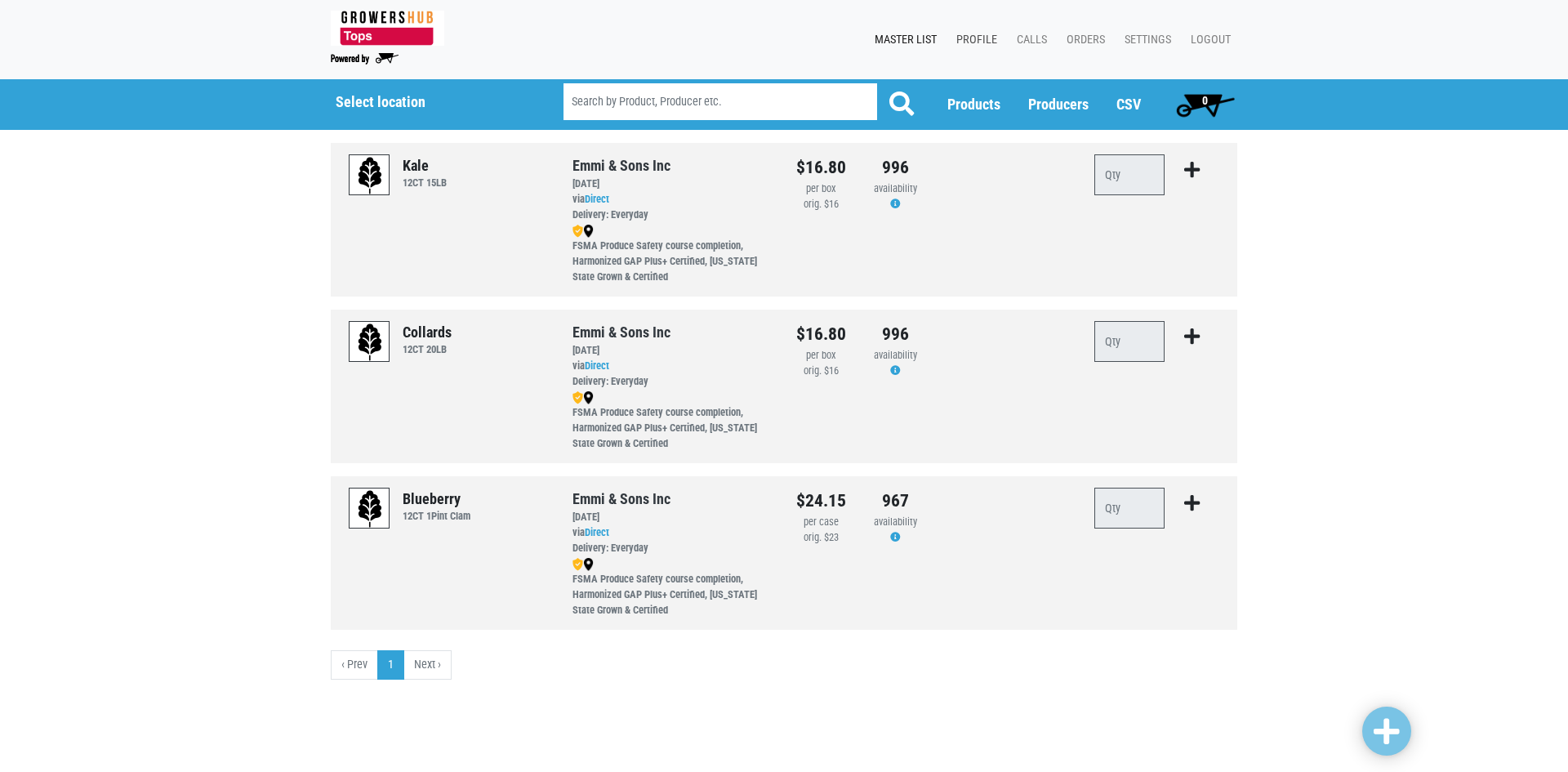
click at [985, 38] on link "Profile" at bounding box center [974, 40] width 61 height 31
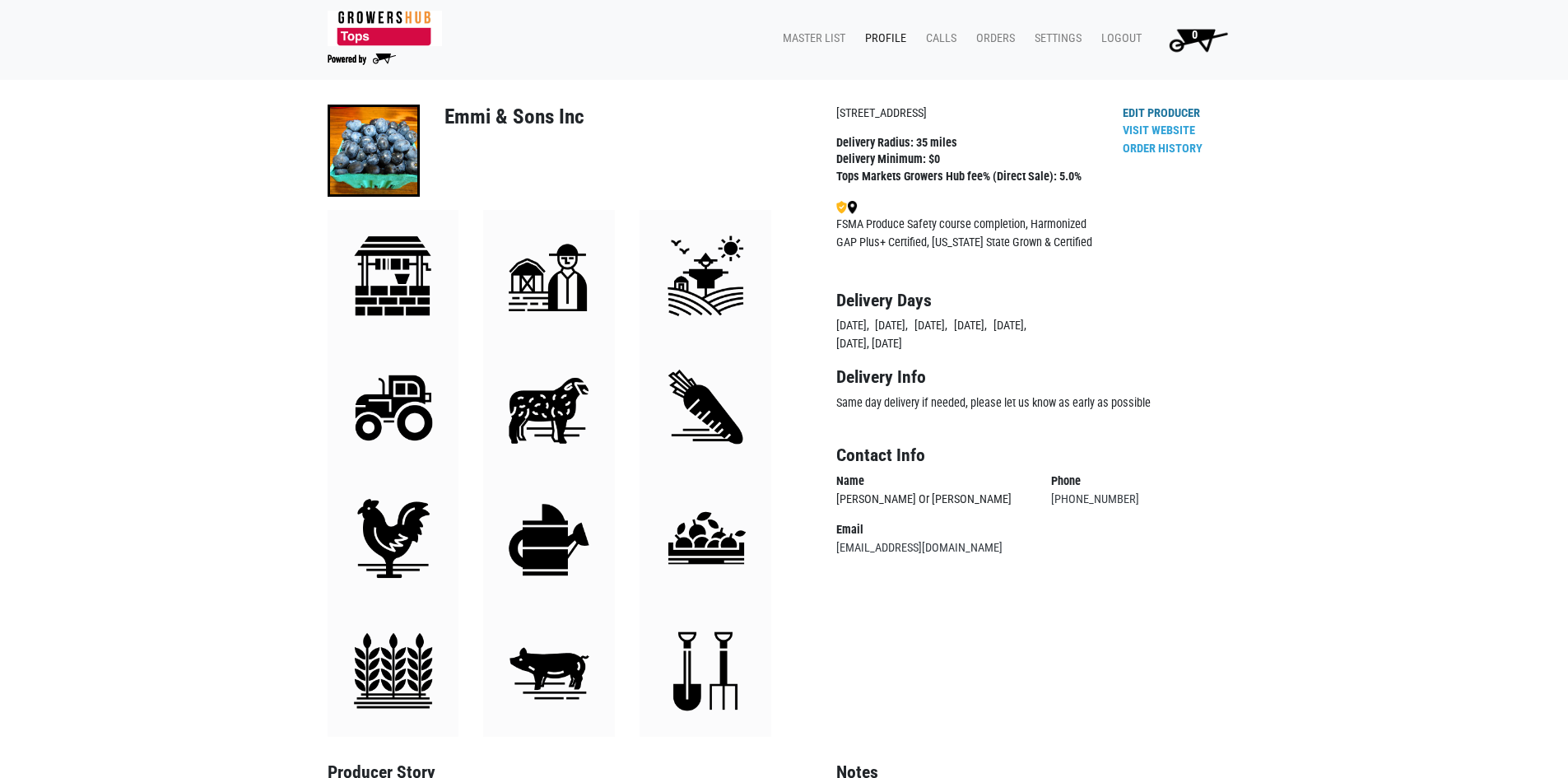
click at [1172, 109] on link "Edit Producer" at bounding box center [1161, 112] width 78 height 14
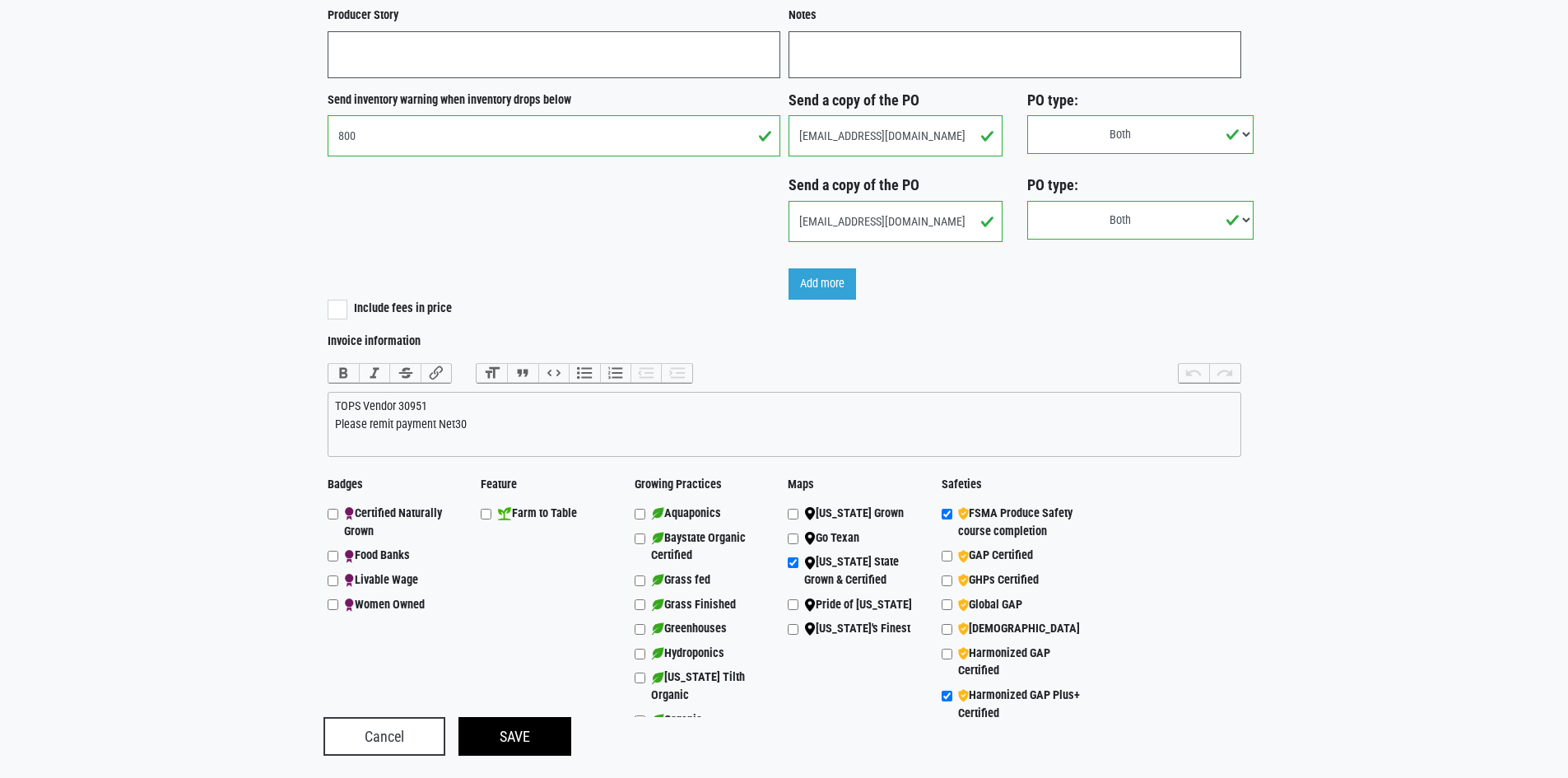
scroll to position [1256, 0]
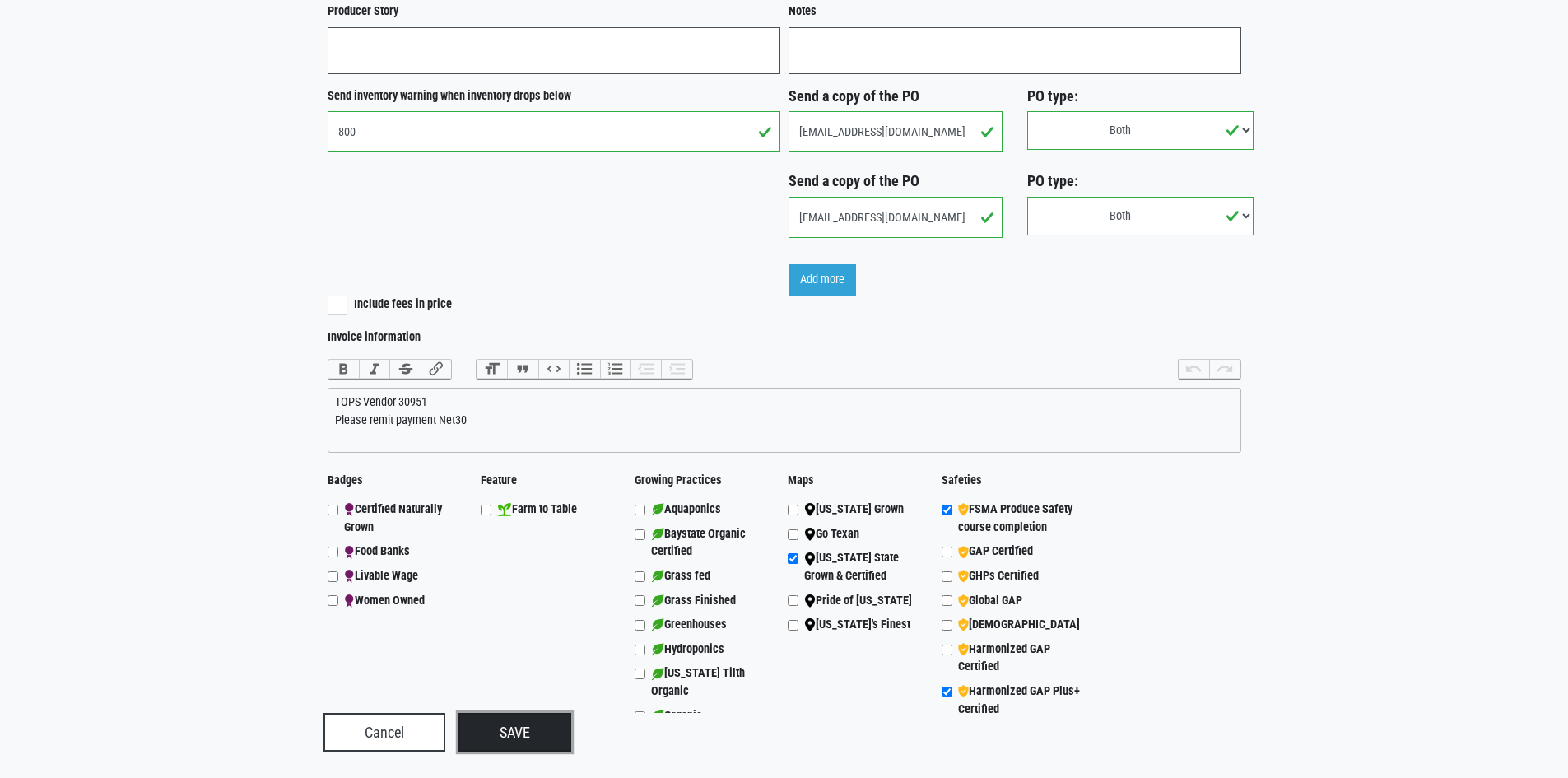
click at [519, 730] on input "Save" at bounding box center [514, 731] width 112 height 38
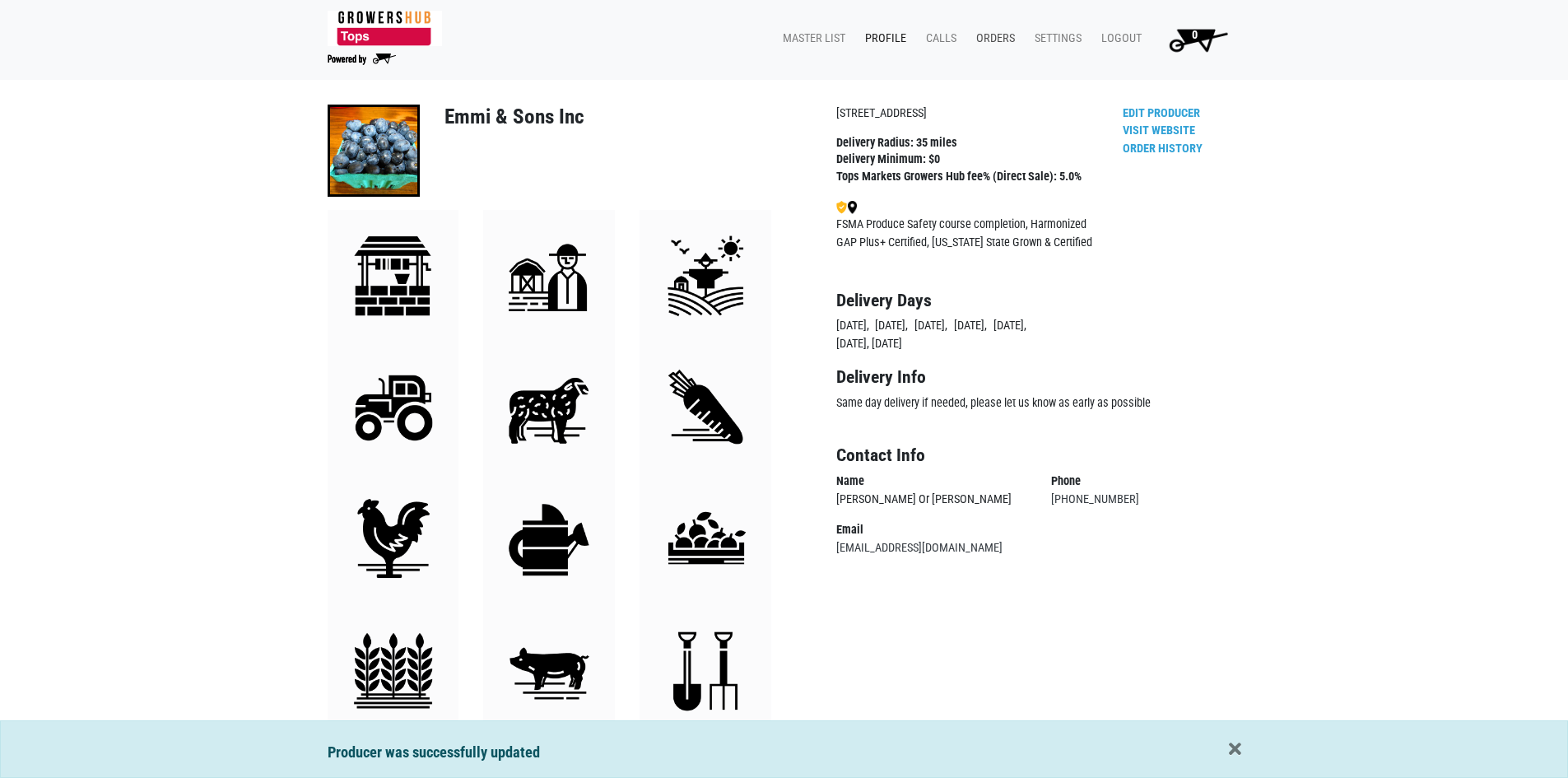
click at [1005, 37] on link "Orders" at bounding box center [992, 38] width 59 height 31
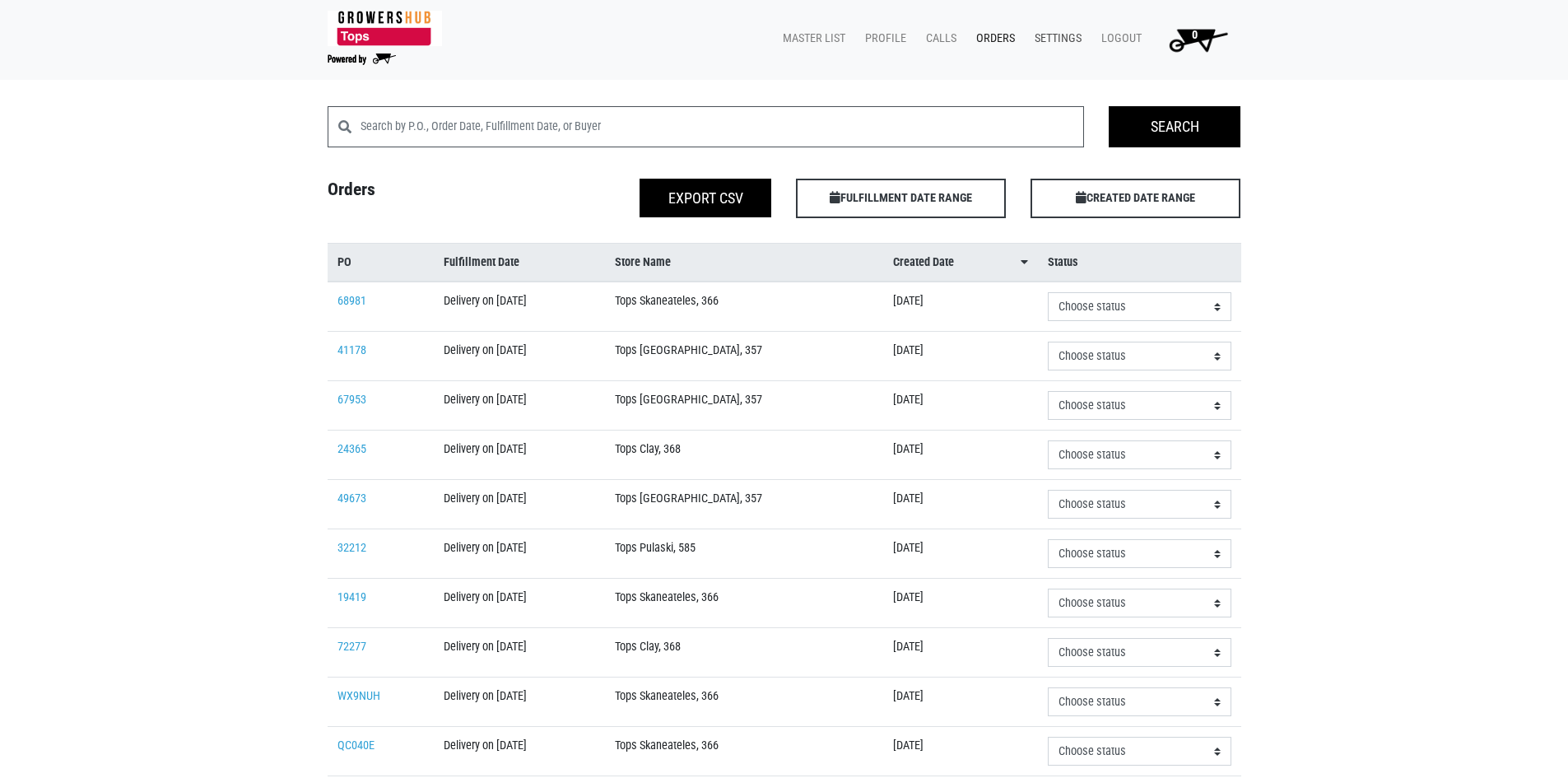
click at [1062, 37] on link "Settings" at bounding box center [1054, 38] width 67 height 31
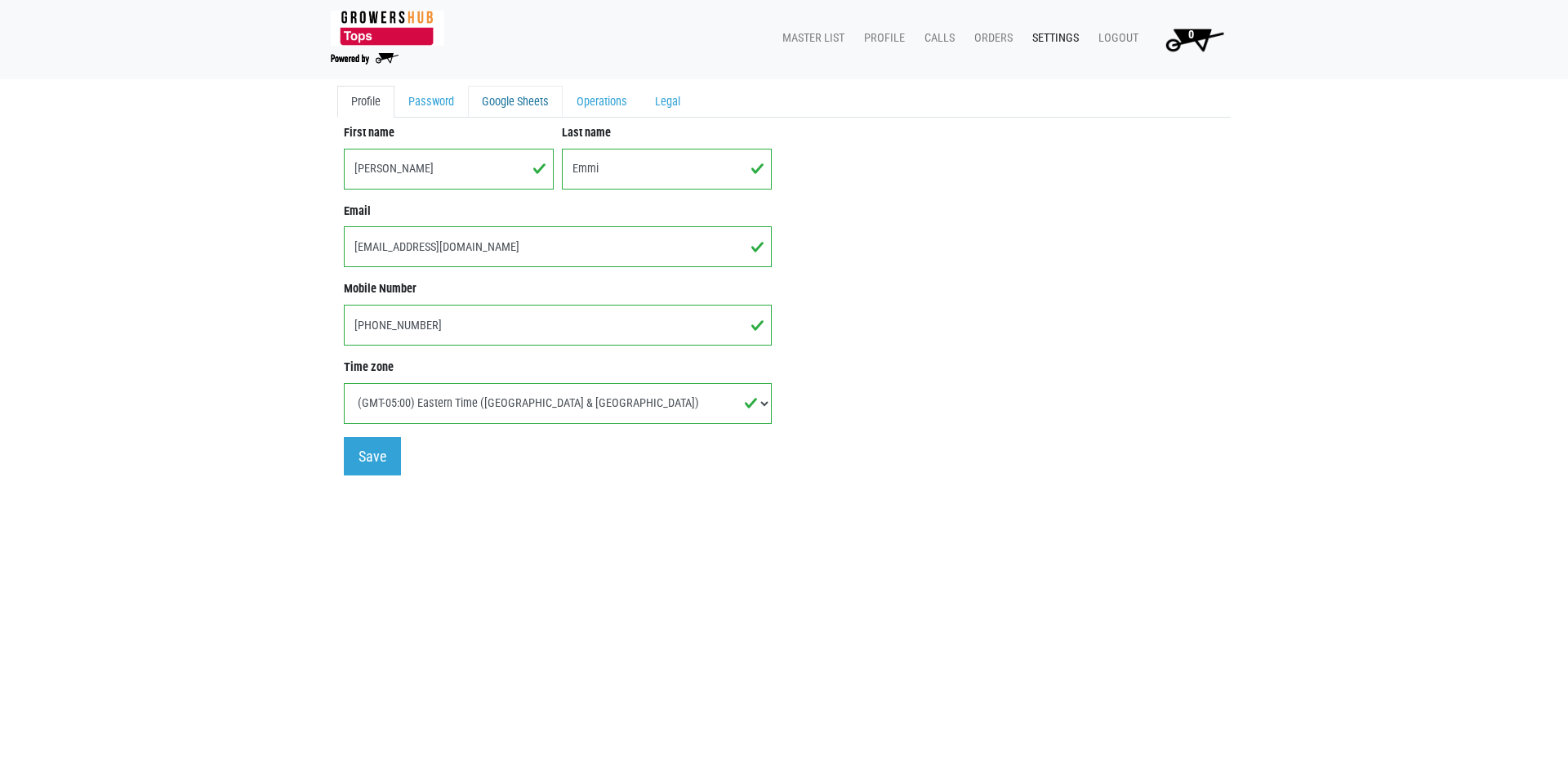
click at [543, 111] on link "Google Sheets" at bounding box center [515, 103] width 94 height 33
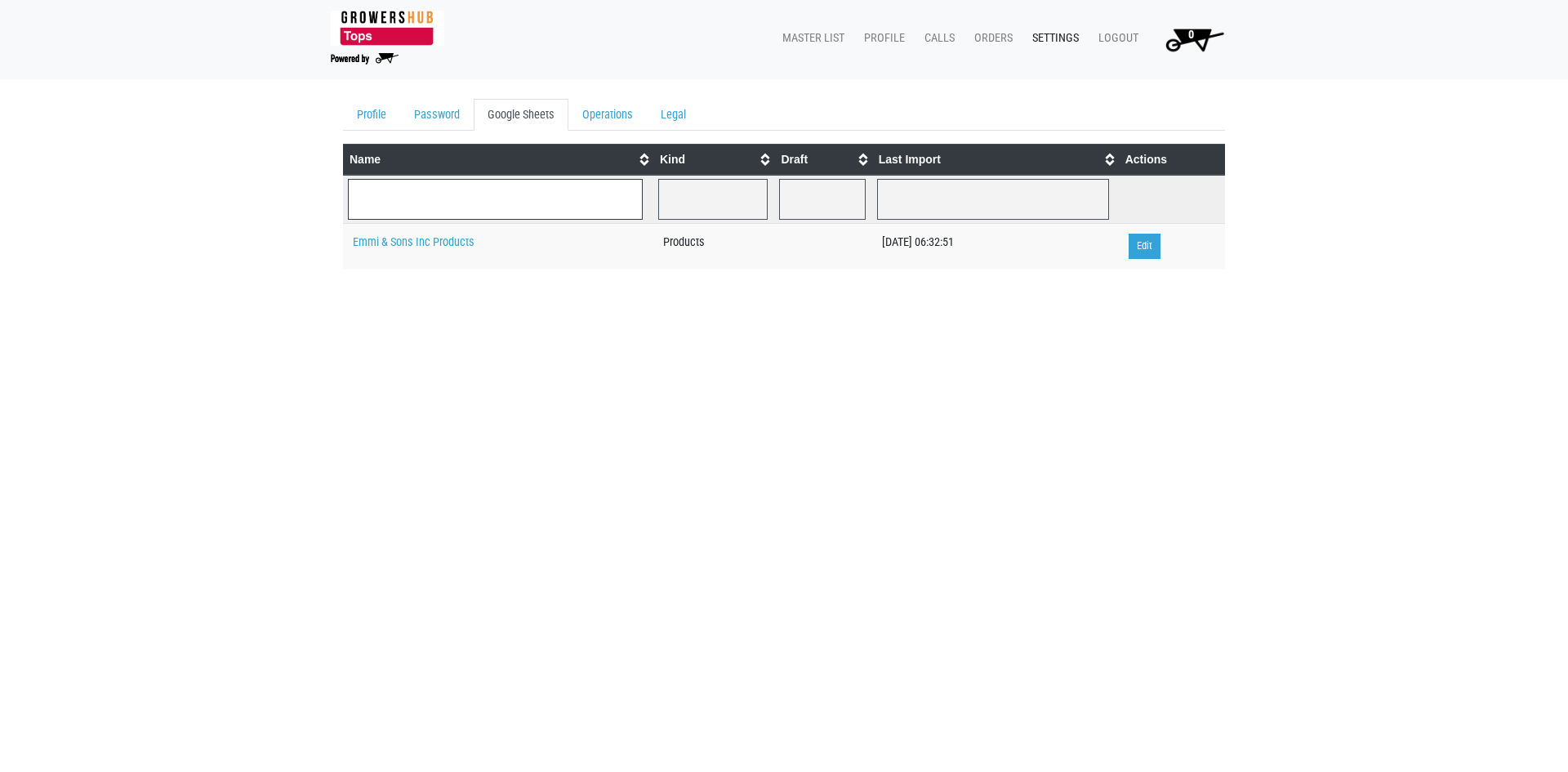
click at [610, 194] on input "search" at bounding box center [495, 199] width 295 height 41
click at [437, 235] on link "Emmi & Sons Inc Products" at bounding box center [414, 241] width 122 height 14
click at [538, 204] on input "search" at bounding box center [495, 199] width 295 height 41
click at [1139, 244] on link "Edit" at bounding box center [1144, 246] width 32 height 25
